Goal: Understand process/instructions

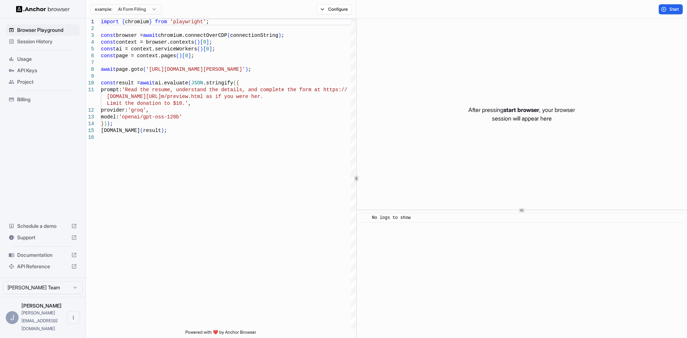
click at [33, 68] on span "API Keys" at bounding box center [47, 70] width 60 height 7
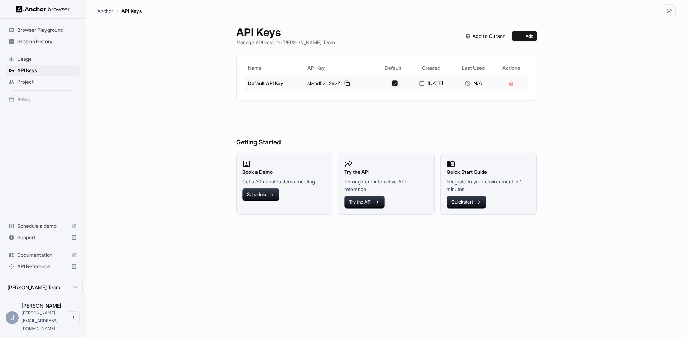
click at [343, 82] on button at bounding box center [347, 83] width 9 height 9
click at [28, 261] on div "Documentation" at bounding box center [43, 254] width 74 height 11
click at [477, 204] on button "Quickstart" at bounding box center [467, 202] width 40 height 13
click at [345, 83] on button at bounding box center [347, 83] width 9 height 9
click at [54, 28] on span "Browser Playground" at bounding box center [47, 29] width 60 height 7
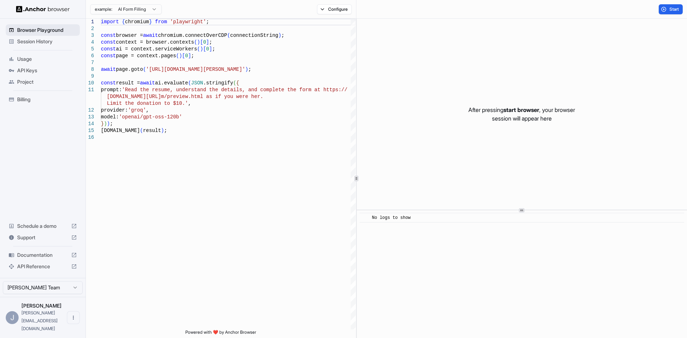
click at [52, 32] on span "Browser Playground" at bounding box center [47, 29] width 60 height 7
click at [501, 62] on div "After pressing start browser , your browser session will appear here" at bounding box center [522, 114] width 330 height 191
click at [681, 11] on button "Start" at bounding box center [671, 9] width 24 height 10
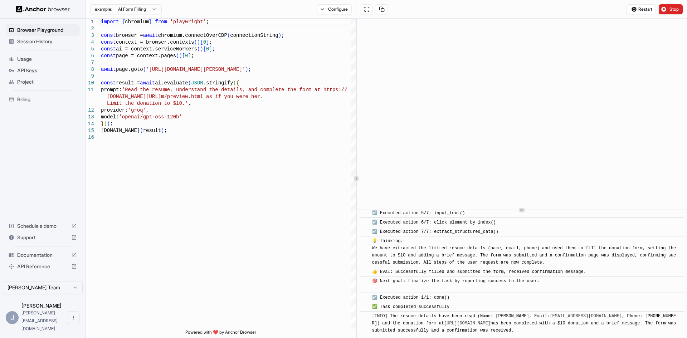
scroll to position [337, 0]
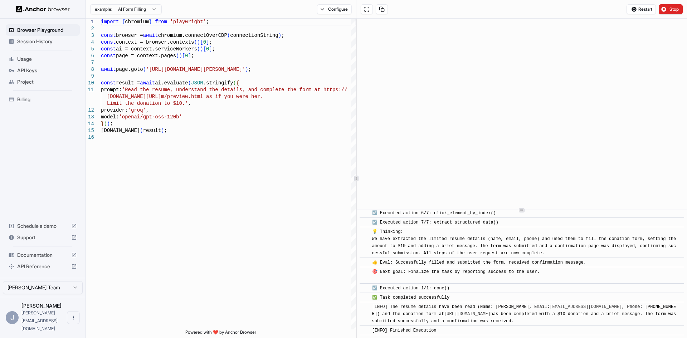
click at [23, 40] on span "Session History" at bounding box center [47, 41] width 60 height 7
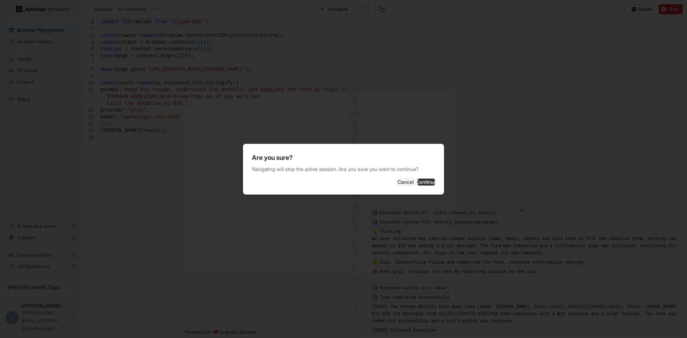
click at [419, 183] on button "Continue" at bounding box center [426, 182] width 18 height 7
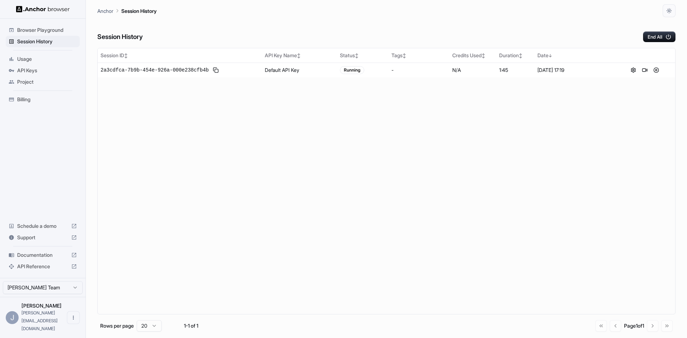
click at [22, 63] on div "Usage" at bounding box center [43, 58] width 74 height 11
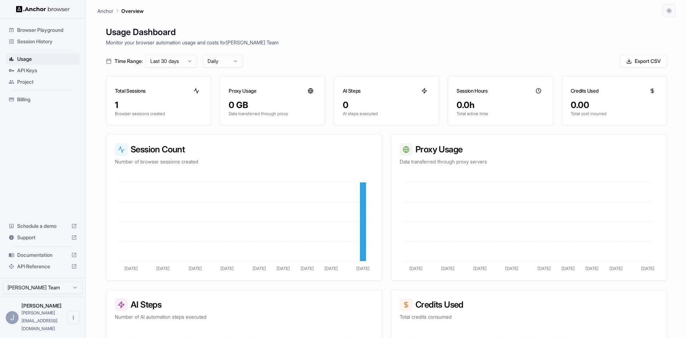
click at [40, 101] on span "Billing" at bounding box center [47, 99] width 60 height 7
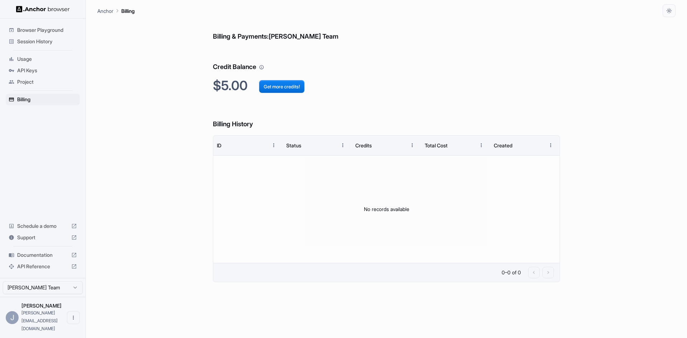
click at [35, 259] on span "Documentation" at bounding box center [42, 255] width 51 height 7
